Goal: Task Accomplishment & Management: Use online tool/utility

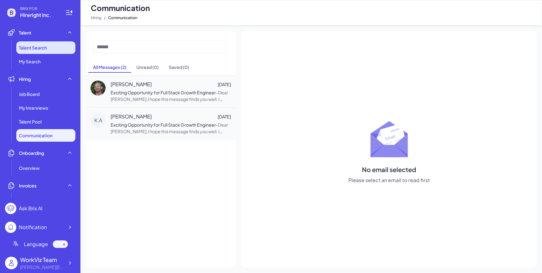
click at [48, 47] on li "Talent Search" at bounding box center [45, 47] width 59 height 13
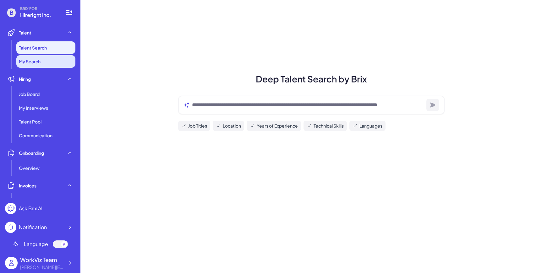
click at [50, 61] on li "My Search" at bounding box center [45, 61] width 59 height 13
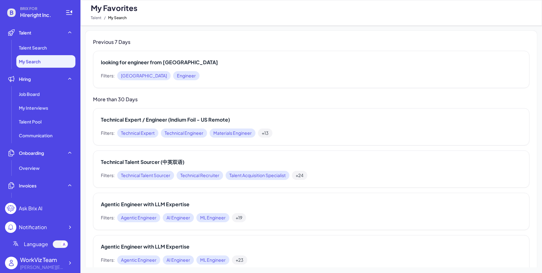
click at [158, 96] on h3 "More than 30 Days" at bounding box center [311, 100] width 436 height 8
click at [171, 74] on div "Filters: France Engineer" at bounding box center [311, 75] width 420 height 9
click at [171, 73] on div "Filters: France Engineer" at bounding box center [311, 75] width 420 height 9
click at [171, 61] on h2 "looking for engineer from franch" at bounding box center [311, 63] width 420 height 8
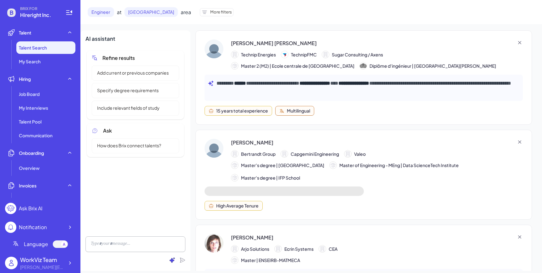
click at [174, 261] on icon at bounding box center [172, 260] width 6 height 6
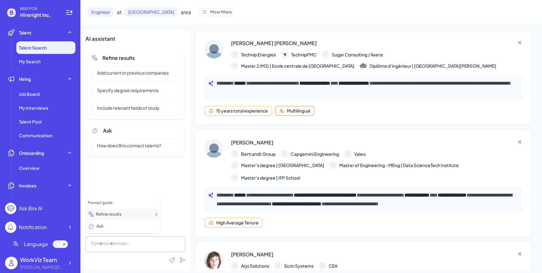
click at [137, 212] on div "Refine results" at bounding box center [122, 214] width 73 height 11
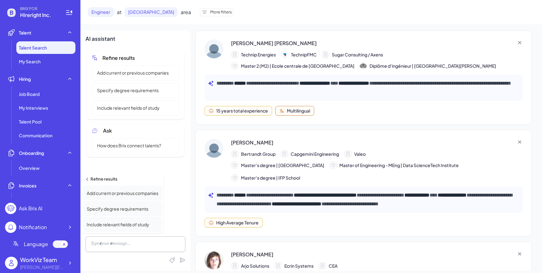
click at [174, 208] on div "Refine results Add current or previous companies Specify degree requirements In…" at bounding box center [135, 140] width 100 height 182
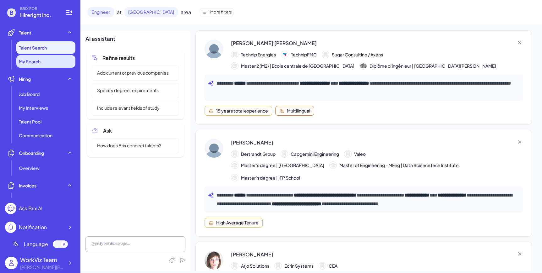
click at [36, 62] on span "My Search" at bounding box center [30, 61] width 22 height 6
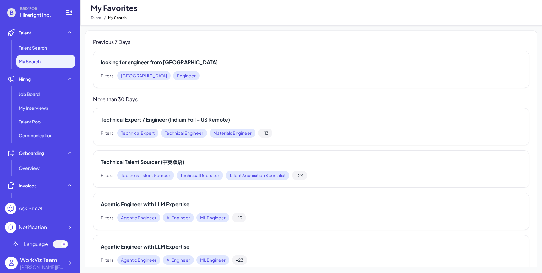
click at [48, 40] on li "Talent Talent Search My Search" at bounding box center [40, 46] width 70 height 41
click at [51, 45] on li "Talent Search" at bounding box center [45, 47] width 59 height 13
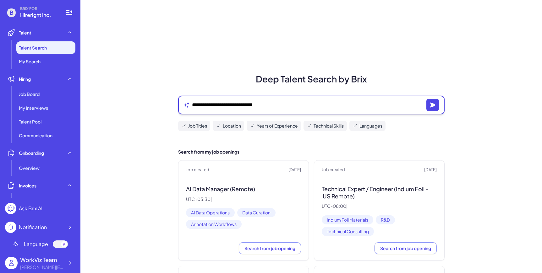
click at [213, 105] on textarea "**********" at bounding box center [308, 105] width 232 height 8
click at [433, 102] on icon "button" at bounding box center [432, 105] width 6 height 6
click at [241, 101] on textarea "**********" at bounding box center [308, 105] width 232 height 8
click at [434, 106] on icon "button" at bounding box center [432, 105] width 6 height 6
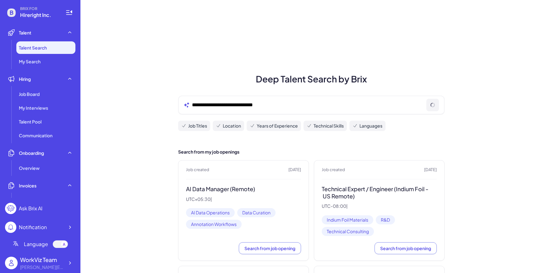
click at [36, 63] on span "My Search" at bounding box center [30, 61] width 22 height 6
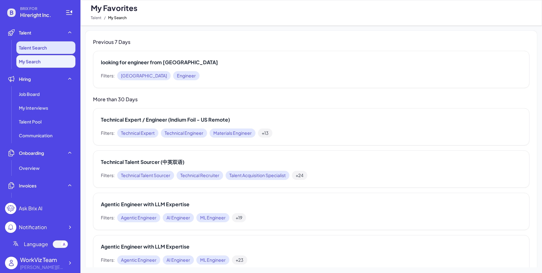
click at [38, 50] on span "Talent Search" at bounding box center [33, 48] width 28 height 6
